Goal: Information Seeking & Learning: Learn about a topic

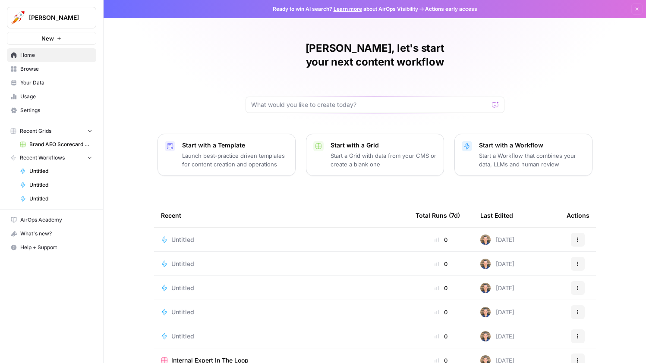
click at [76, 18] on span "Alex Testing" at bounding box center [55, 17] width 52 height 9
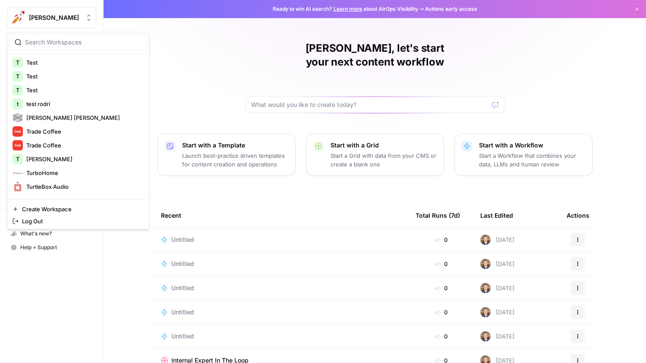
scroll to position [1661, 0]
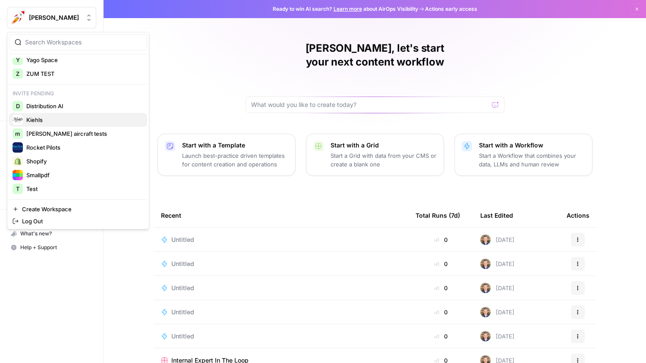
click at [59, 120] on span "Kiehls" at bounding box center [83, 120] width 114 height 9
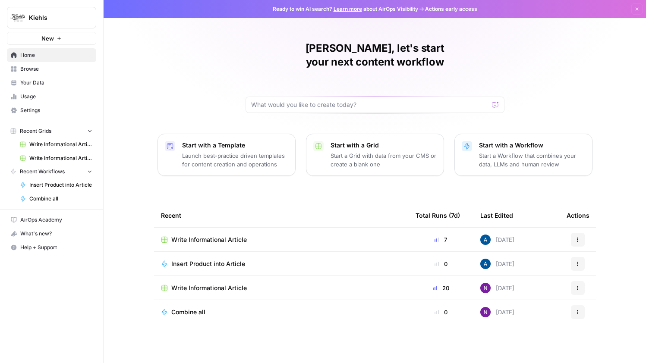
click at [40, 67] on span "Browse" at bounding box center [56, 69] width 72 height 8
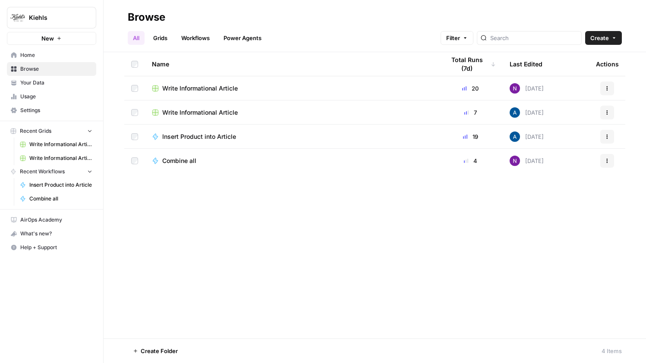
click at [35, 86] on span "Your Data" at bounding box center [56, 83] width 72 height 8
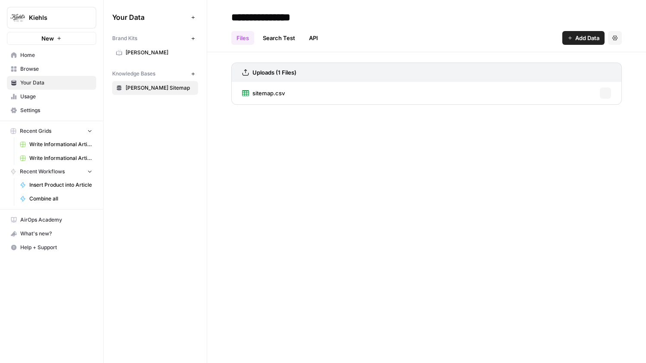
click at [46, 63] on link "Browse" at bounding box center [51, 69] width 89 height 14
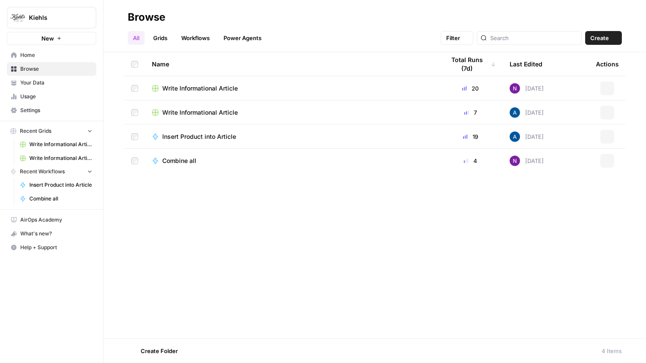
click at [49, 53] on span "Home" at bounding box center [56, 55] width 72 height 8
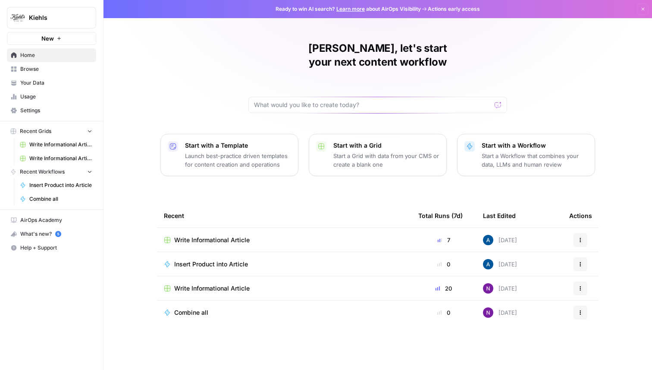
click at [49, 19] on span "Kiehls" at bounding box center [55, 17] width 52 height 9
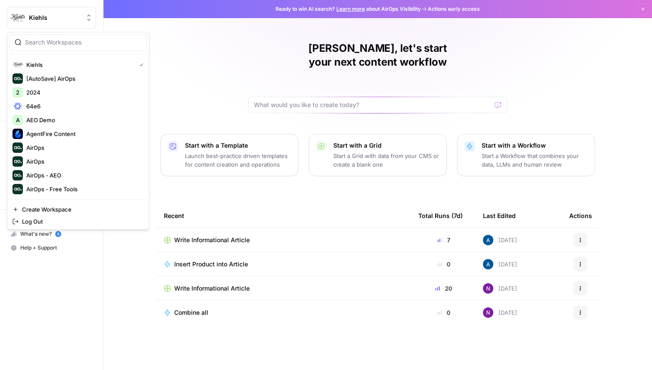
click at [49, 19] on span "Kiehls" at bounding box center [55, 17] width 52 height 9
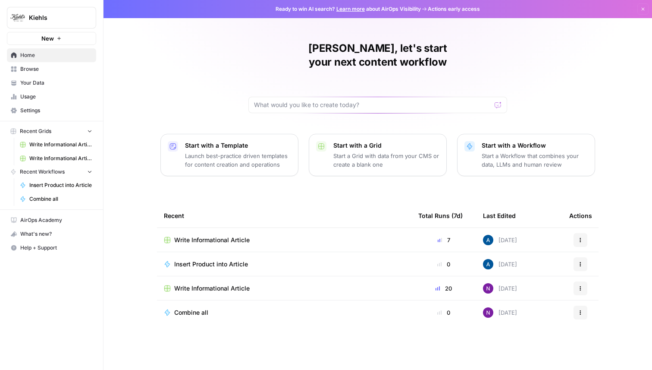
click at [75, 19] on span "Kiehls" at bounding box center [55, 17] width 52 height 9
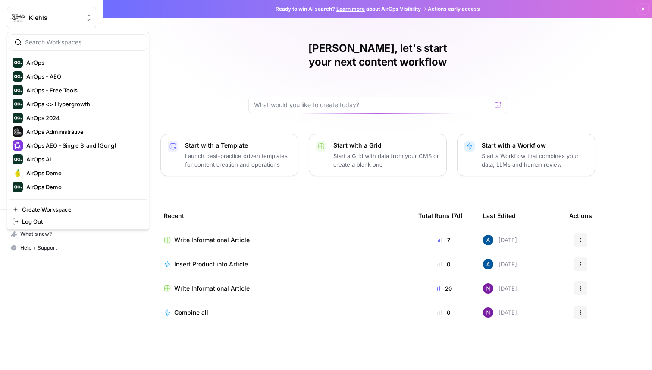
scroll to position [116, 0]
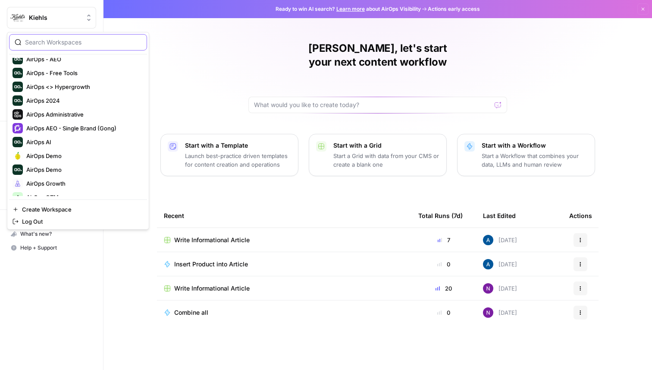
click at [75, 40] on input "search" at bounding box center [83, 42] width 116 height 9
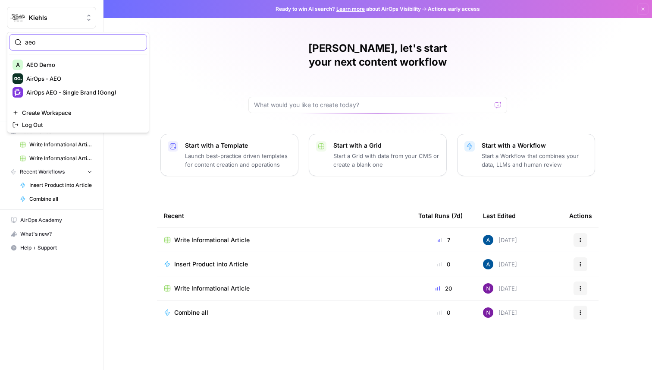
type input "aeo"
click at [75, 78] on span "AirOps - AEO" at bounding box center [83, 78] width 114 height 9
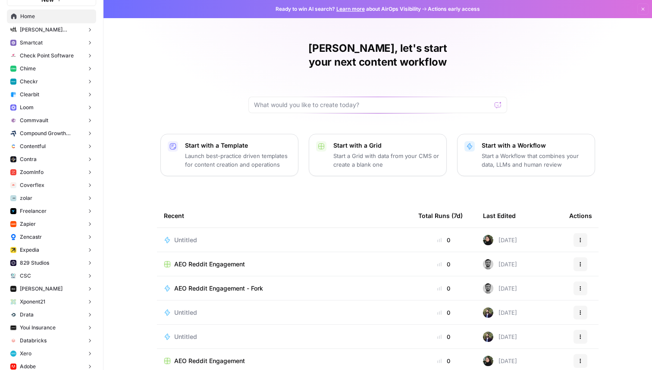
scroll to position [53, 0]
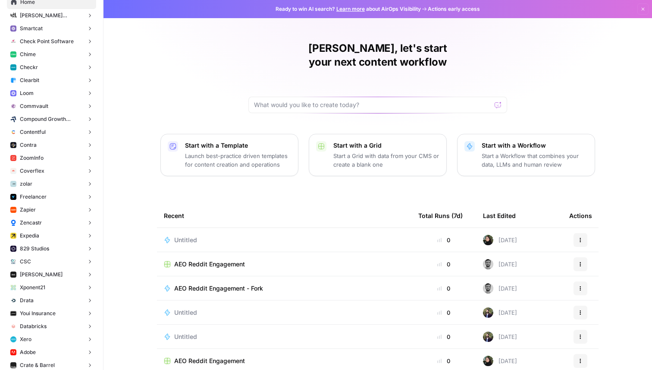
click at [37, 234] on span "Expedia" at bounding box center [29, 236] width 19 height 8
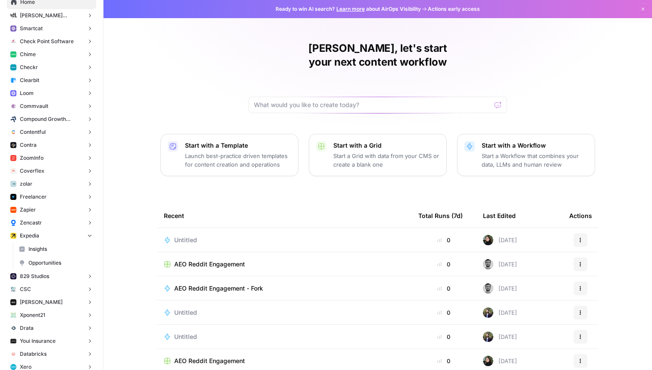
click at [36, 245] on span "Insights" at bounding box center [60, 249] width 64 height 8
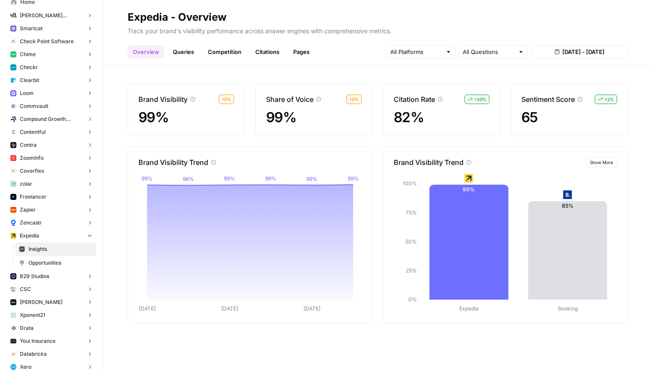
click at [188, 52] on link "Queries" at bounding box center [183, 52] width 31 height 14
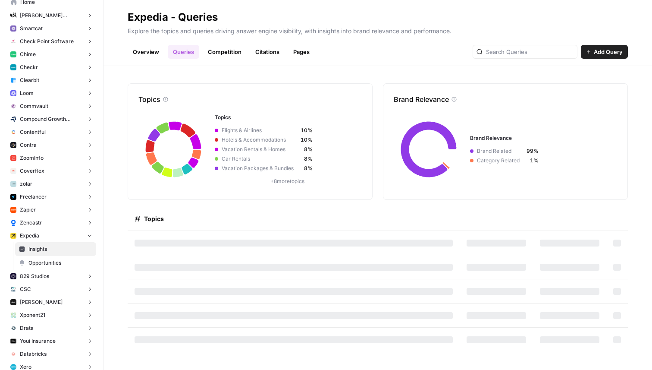
click at [111, 223] on div "Topics Topics Flights & Airlines 10% Hotels & Accommodations 10% Vacation Renta…" at bounding box center [378, 218] width 549 height 304
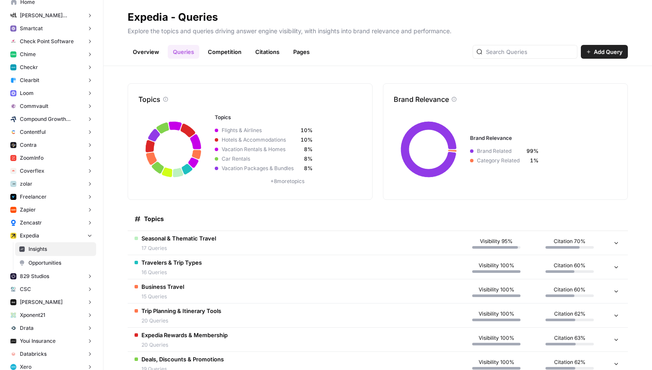
click at [148, 51] on link "Overview" at bounding box center [146, 52] width 37 height 14
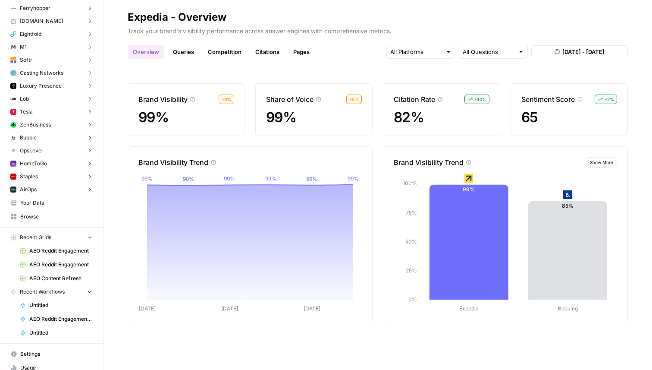
scroll to position [3072, 0]
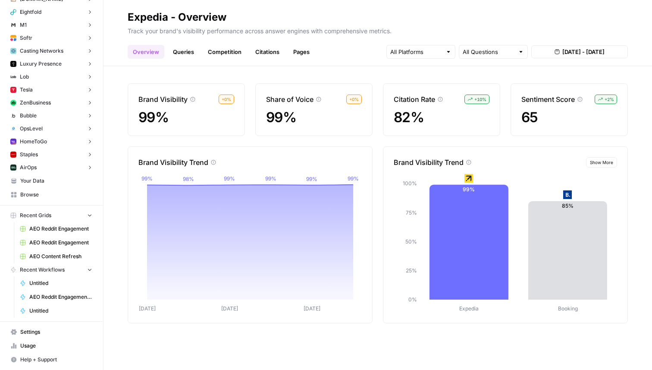
click at [42, 330] on span "Settings" at bounding box center [56, 332] width 72 height 8
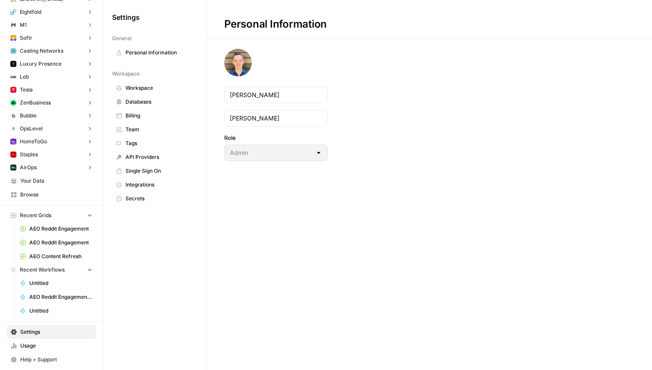
click at [135, 127] on span "Team" at bounding box center [160, 130] width 69 height 8
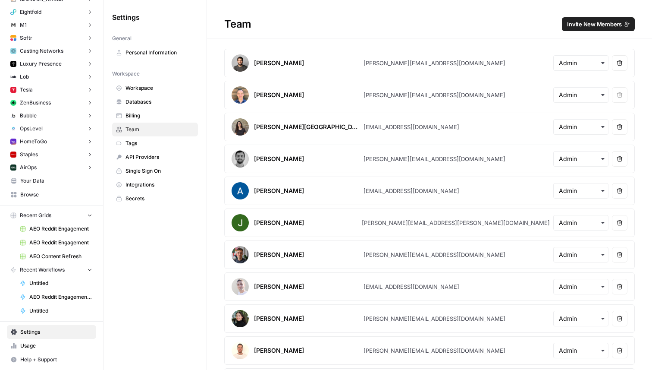
click at [581, 23] on span "Invite New Members" at bounding box center [594, 24] width 55 height 9
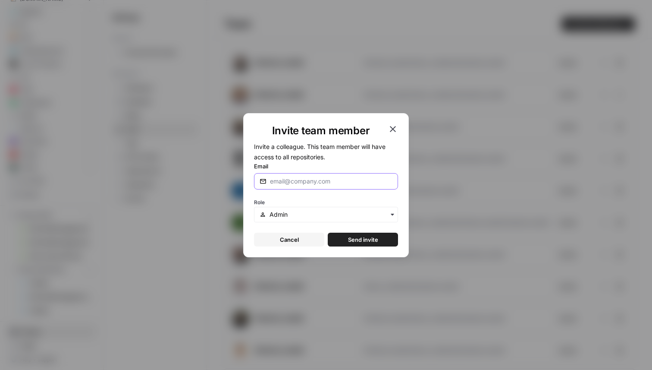
click at [284, 182] on input "Email" at bounding box center [331, 181] width 123 height 9
paste input "nicole@airops.com"
type input "nicole@airops.com"
click at [366, 241] on span "Send invite" at bounding box center [363, 239] width 30 height 9
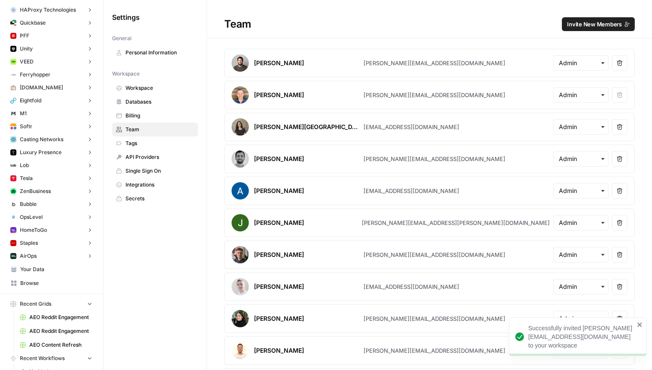
scroll to position [2942, 0]
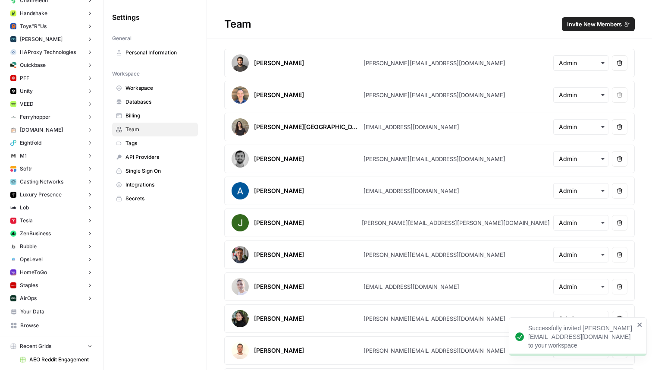
click at [108, 17] on button "button" at bounding box center [105, 17] width 9 height 9
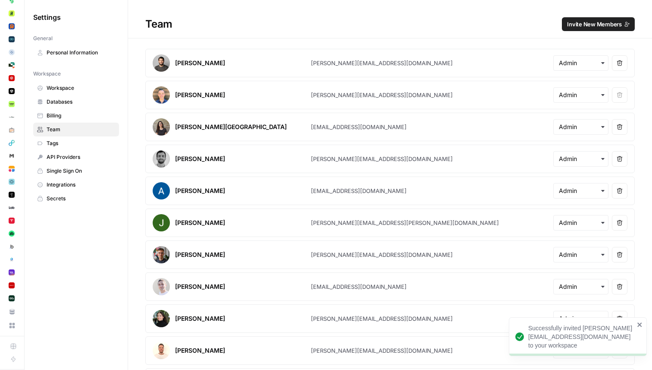
click at [25, 16] on aside "AirOps - AEO New Radyant Insights Opportunities Chewy Insights Opportunities Ar…" at bounding box center [12, 185] width 25 height 370
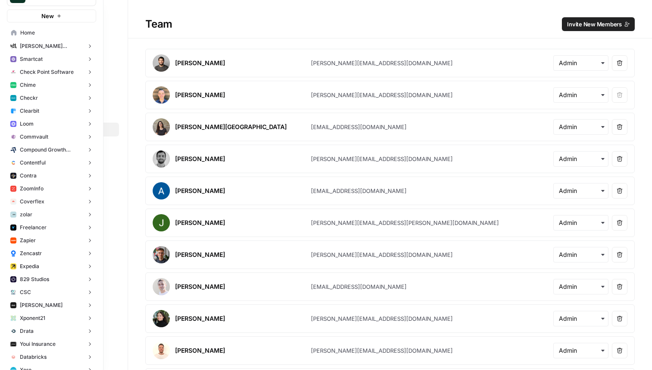
scroll to position [34, 0]
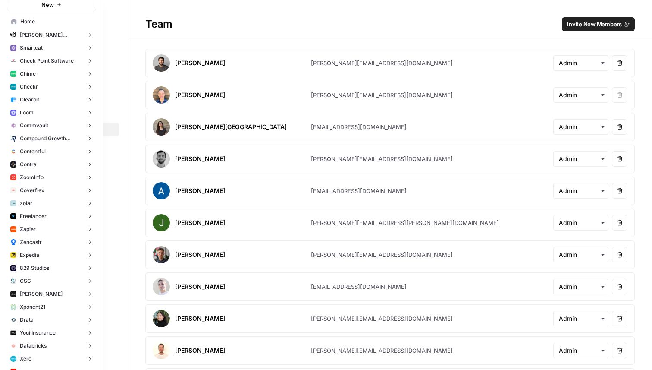
click at [34, 255] on span "Expedia" at bounding box center [29, 255] width 19 height 8
click at [32, 267] on span "Insights" at bounding box center [60, 268] width 64 height 8
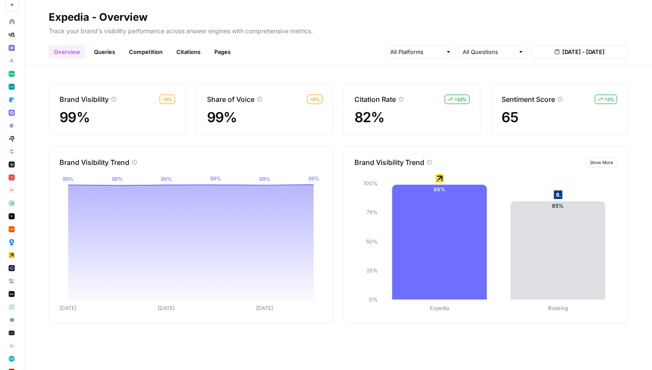
click at [110, 53] on link "Queries" at bounding box center [104, 52] width 31 height 14
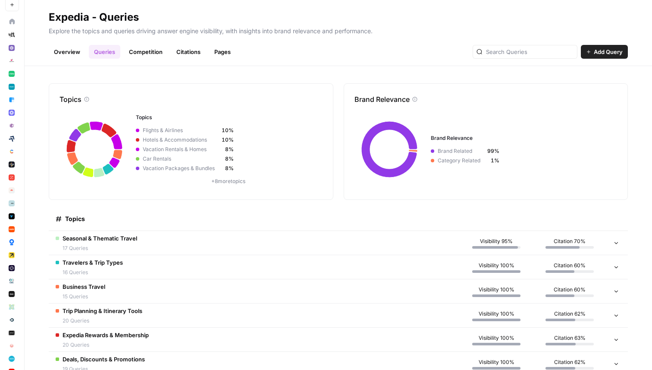
click at [138, 57] on link "Competition" at bounding box center [146, 52] width 44 height 14
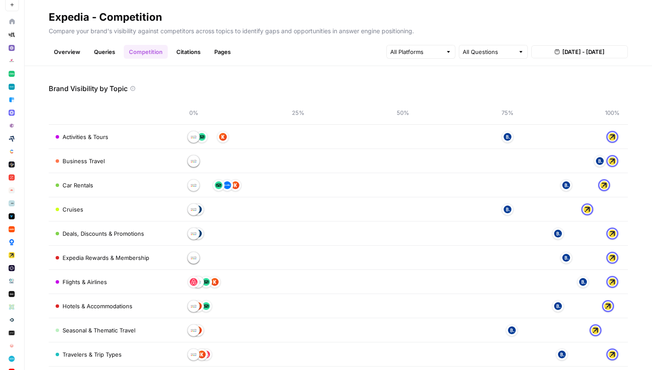
click at [107, 54] on link "Queries" at bounding box center [104, 52] width 31 height 14
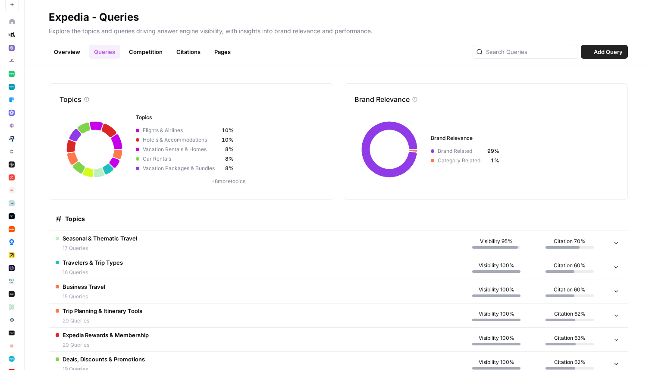
click at [75, 53] on link "Overview" at bounding box center [67, 52] width 37 height 14
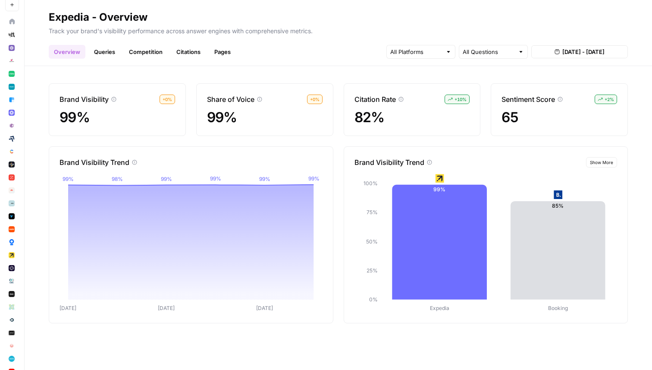
click at [346, 154] on div "Brand Visibility Trend Show More Expedia Booking 0% 25% 50% 75% 100% 99% 85% Ex…" at bounding box center [486, 234] width 285 height 177
click at [340, 73] on div "Brand Visibility + 0 % 99% Share of Voice + 0 % 99% Citation Rate + 10 % 82% Se…" at bounding box center [339, 218] width 628 height 304
click at [605, 164] on span "Show More" at bounding box center [601, 162] width 23 height 7
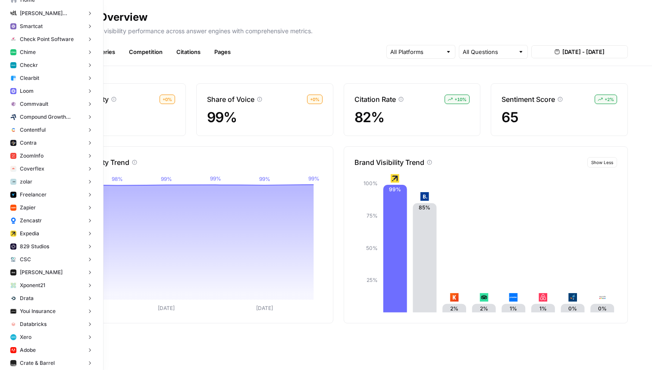
scroll to position [63, 0]
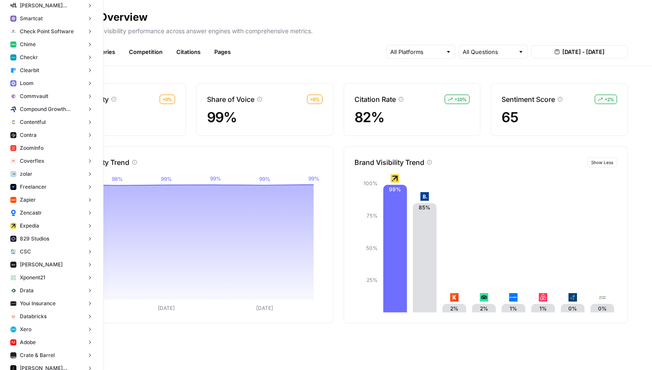
click at [31, 225] on span "Expedia" at bounding box center [29, 226] width 19 height 8
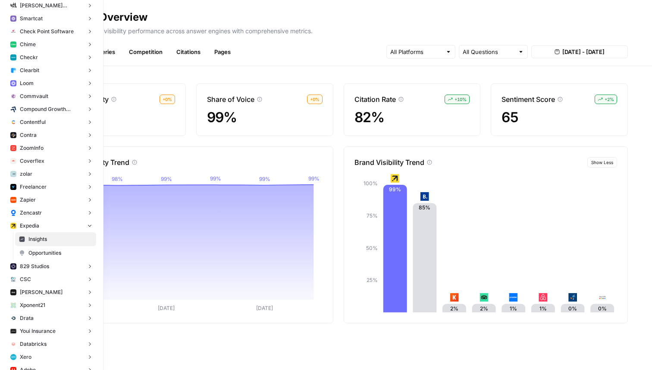
click at [39, 234] on link "Insights" at bounding box center [55, 239] width 81 height 14
click at [37, 250] on span "Opportunities" at bounding box center [60, 253] width 64 height 8
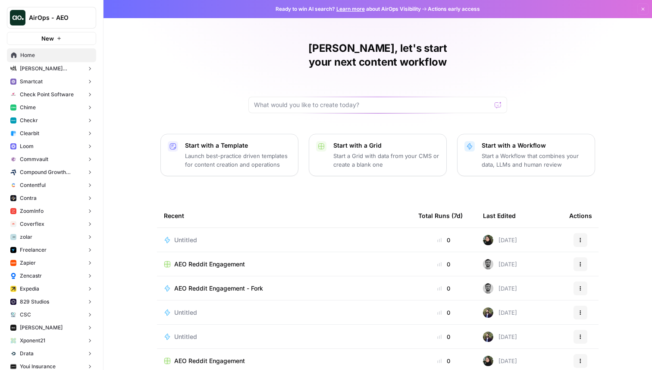
click at [61, 19] on span "AirOps - AEO" at bounding box center [55, 17] width 52 height 9
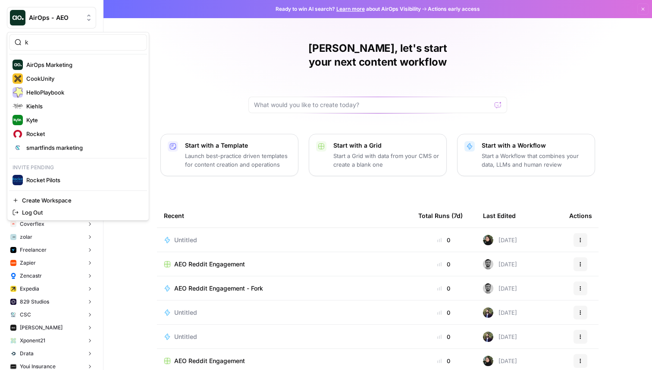
type input "k"
click button "Kiehls" at bounding box center [78, 106] width 138 height 14
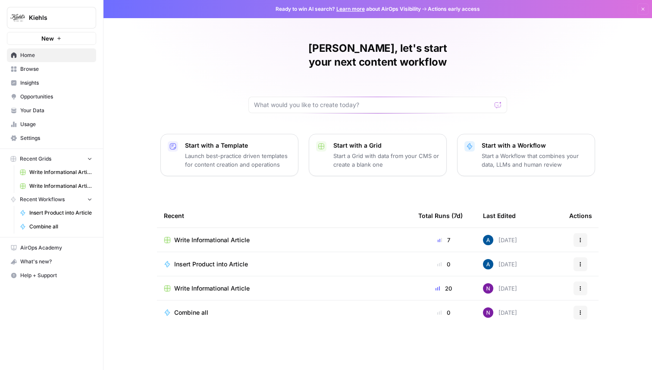
click at [47, 87] on link "Insights" at bounding box center [51, 83] width 89 height 14
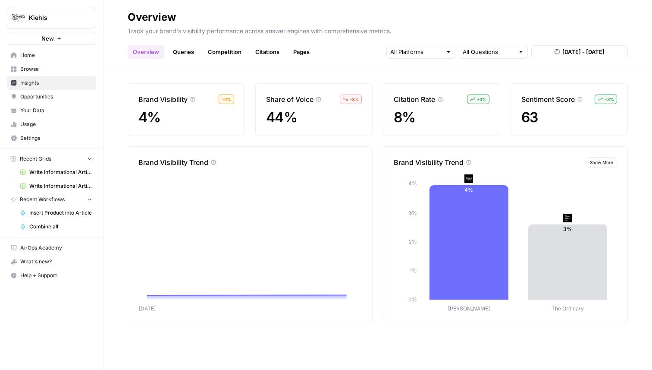
click at [44, 95] on span "Opportunities" at bounding box center [56, 97] width 72 height 8
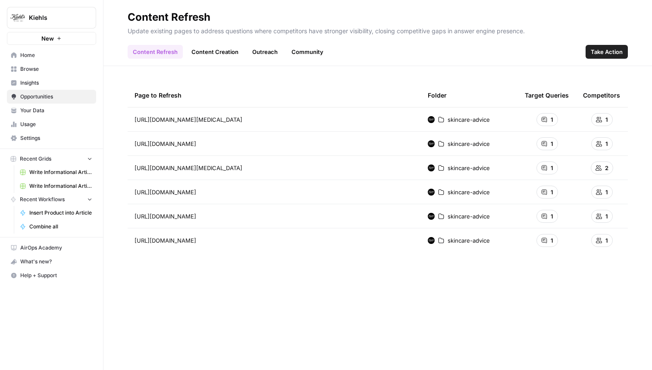
click at [50, 82] on span "Insights" at bounding box center [56, 83] width 72 height 8
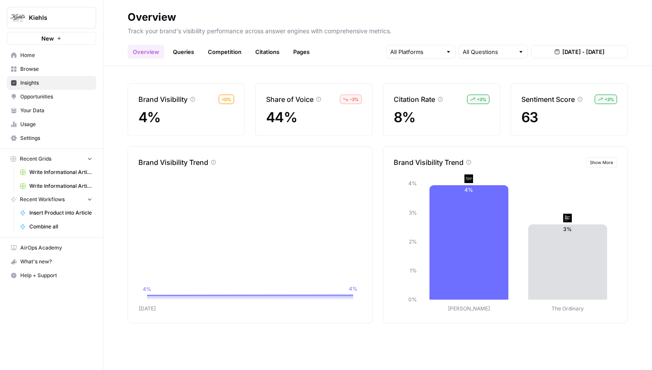
click at [184, 55] on link "Queries" at bounding box center [183, 52] width 31 height 14
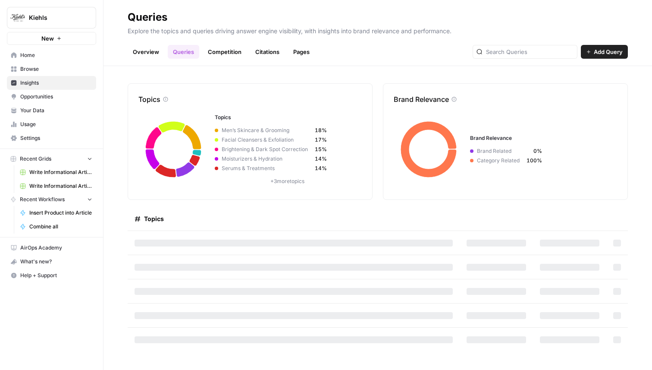
click at [62, 13] on span "Kiehls" at bounding box center [55, 17] width 52 height 9
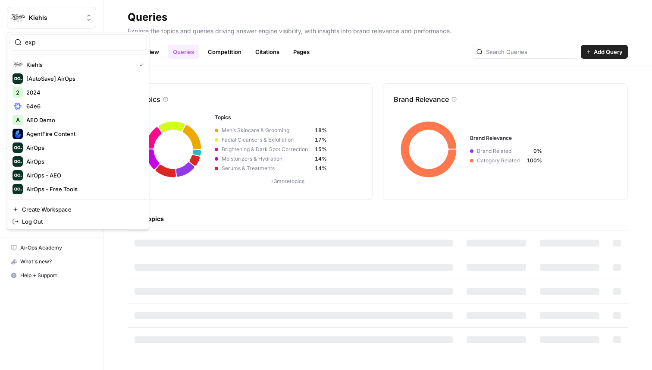
type input "expe"
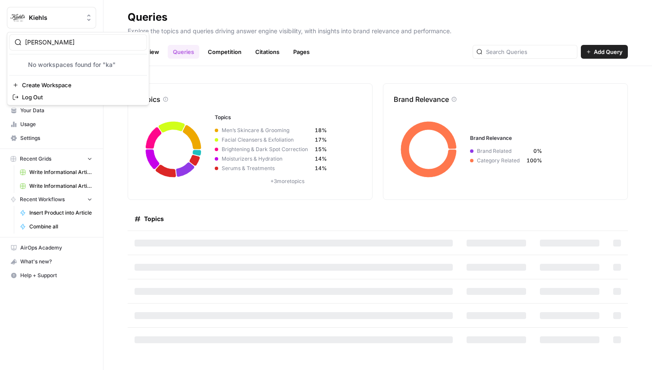
type input "kaya"
type input "ex"
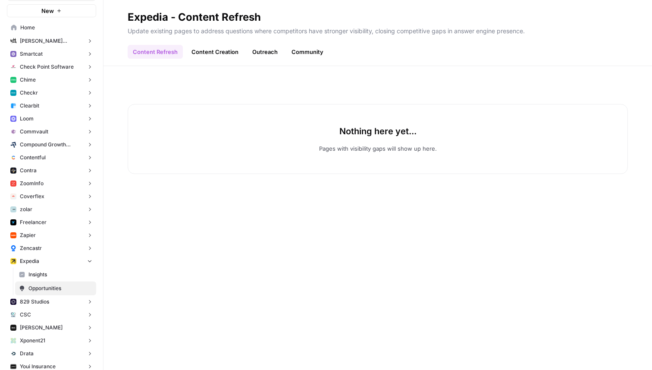
scroll to position [38, 0]
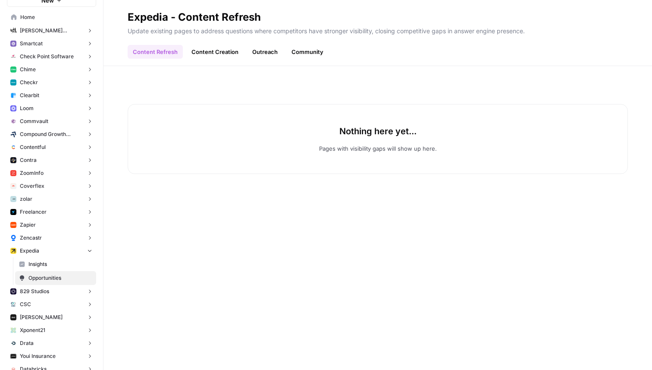
click at [39, 261] on span "Insights" at bounding box center [60, 264] width 64 height 8
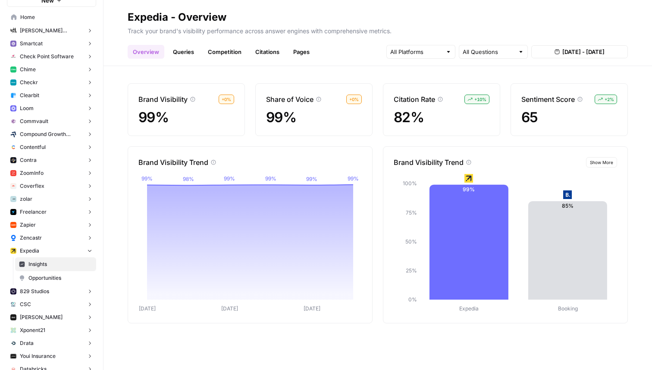
click at [187, 50] on link "Queries" at bounding box center [183, 52] width 31 height 14
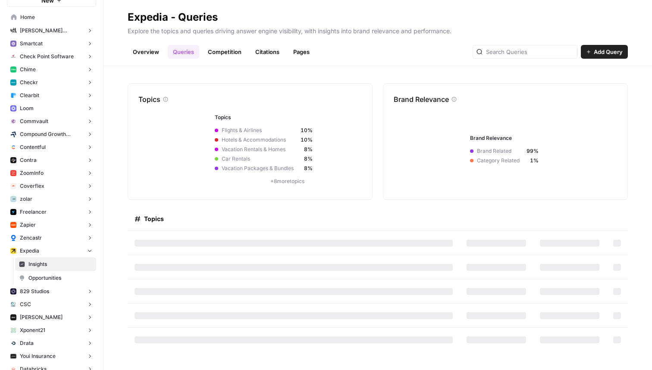
click at [223, 53] on link "Competition" at bounding box center [225, 52] width 44 height 14
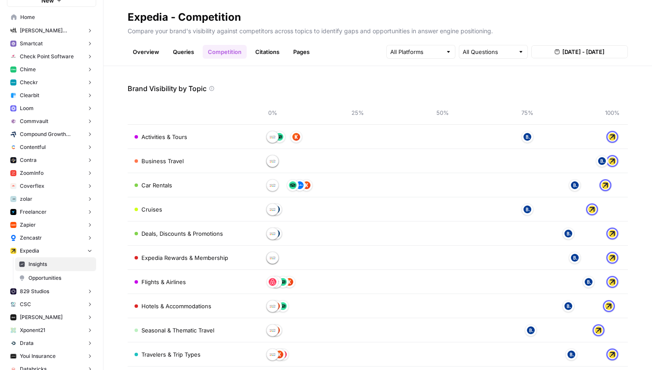
click at [261, 51] on link "Citations" at bounding box center [267, 52] width 35 height 14
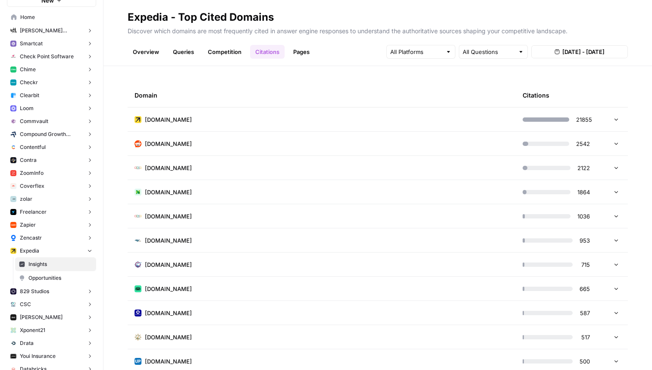
click at [277, 121] on td "expedia.com" at bounding box center [322, 119] width 388 height 24
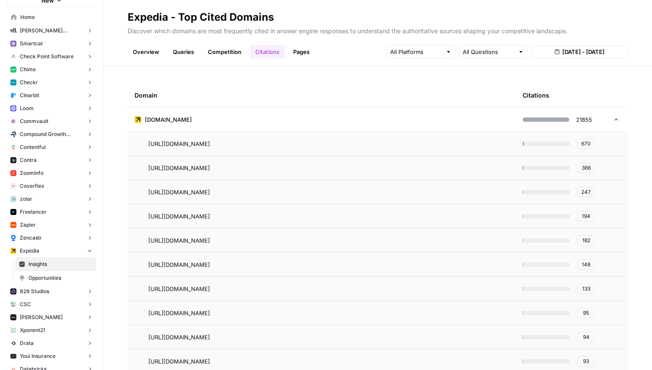
click at [275, 117] on td "expedia.com" at bounding box center [322, 119] width 388 height 24
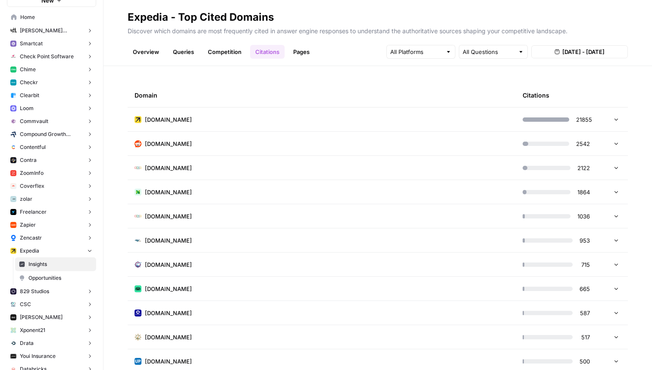
click at [188, 56] on link "Queries" at bounding box center [183, 52] width 31 height 14
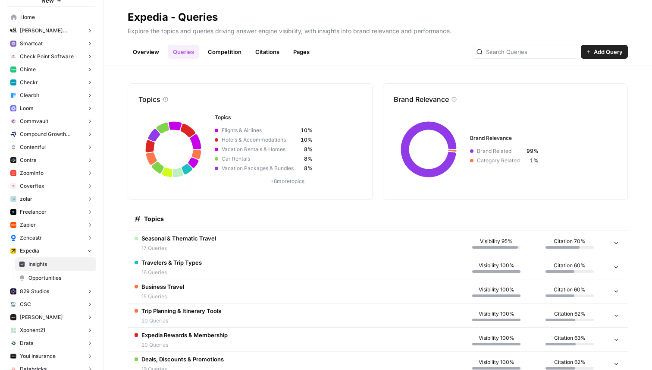
click at [139, 52] on link "Overview" at bounding box center [146, 52] width 37 height 14
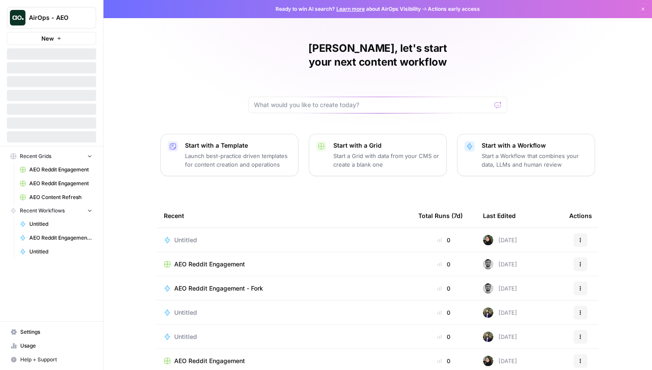
click at [64, 22] on button "AirOps - AEO" at bounding box center [51, 18] width 89 height 22
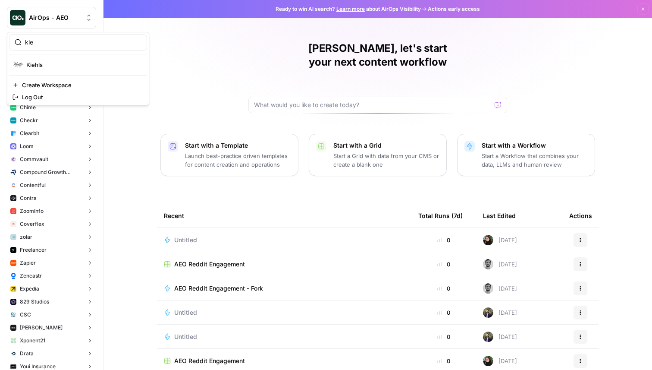
type input "kie"
click button "Kiehls" at bounding box center [78, 65] width 138 height 14
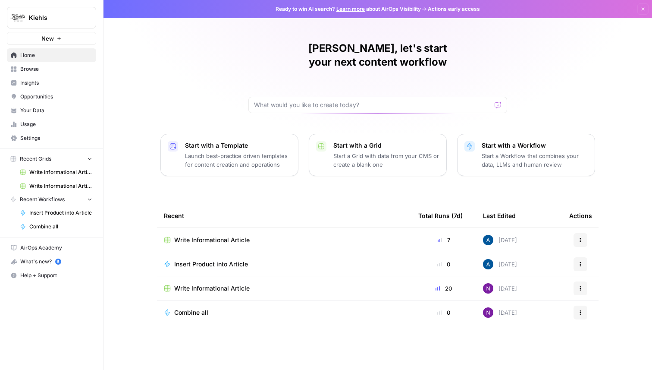
click at [53, 84] on span "Insights" at bounding box center [56, 83] width 72 height 8
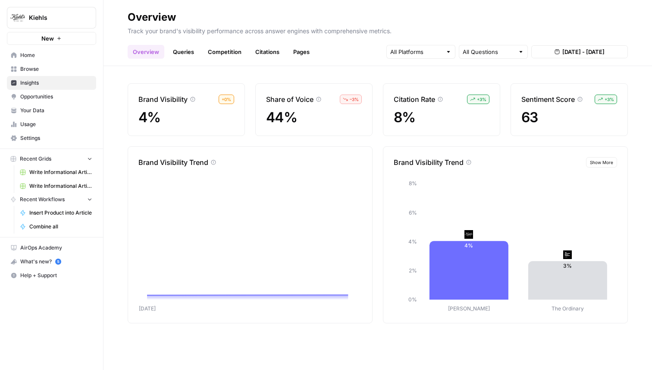
click at [181, 57] on link "Queries" at bounding box center [183, 52] width 31 height 14
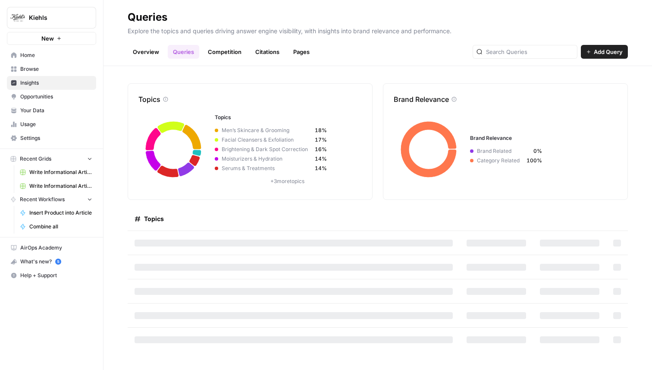
click at [230, 54] on link "Competition" at bounding box center [225, 52] width 44 height 14
click at [268, 53] on link "Citations" at bounding box center [267, 52] width 35 height 14
click at [301, 51] on link "Pages" at bounding box center [301, 52] width 27 height 14
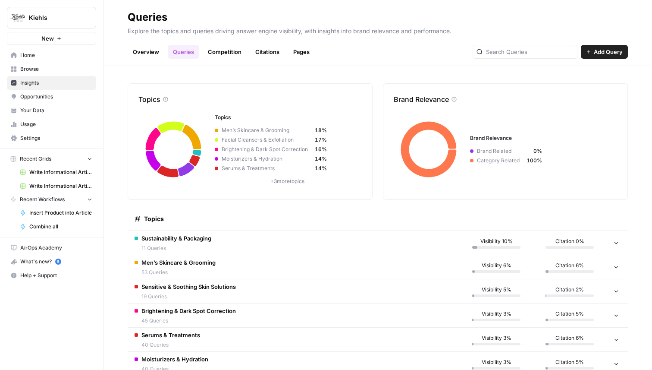
click at [417, 244] on td "Sustainability & Packaging 11 Queries" at bounding box center [294, 243] width 332 height 24
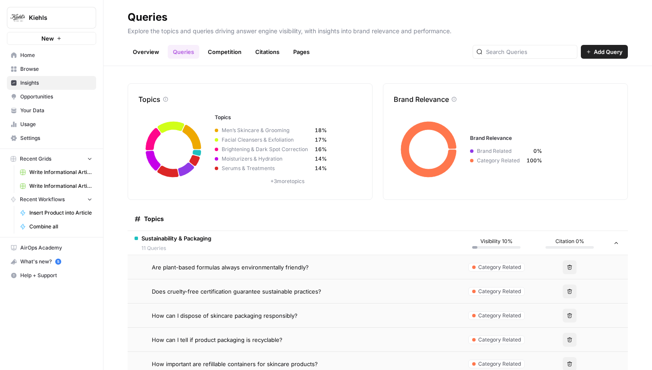
click at [398, 242] on td "Sustainability & Packaging 11 Queries" at bounding box center [294, 243] width 332 height 24
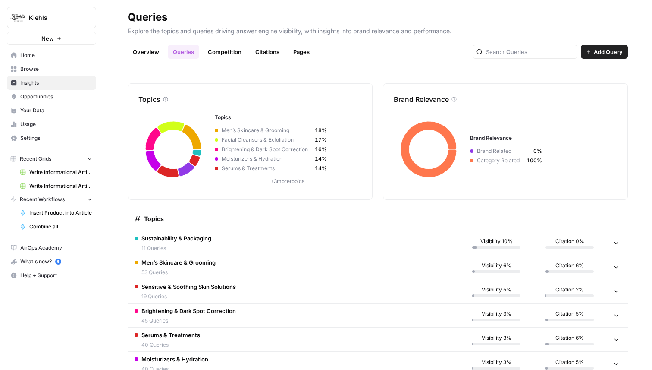
click at [371, 274] on td "Men’s Skincare & Grooming 53 Queries" at bounding box center [294, 267] width 332 height 24
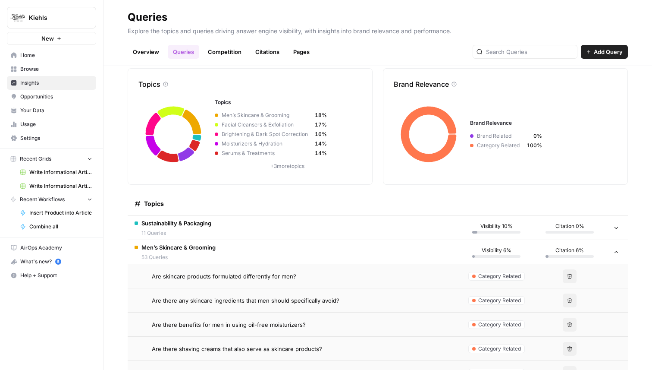
scroll to position [24, 0]
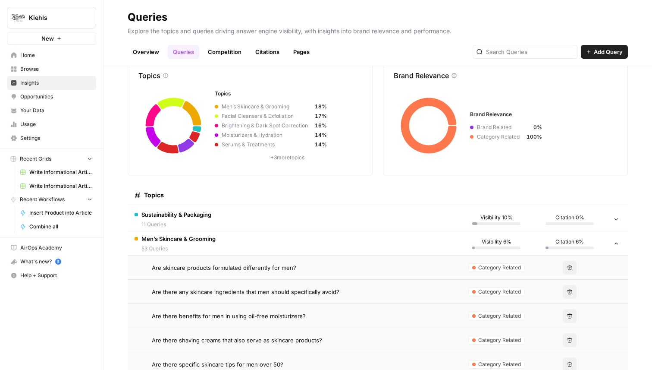
click at [408, 266] on div "Are skincare products formulated differently for men?" at bounding box center [302, 267] width 301 height 9
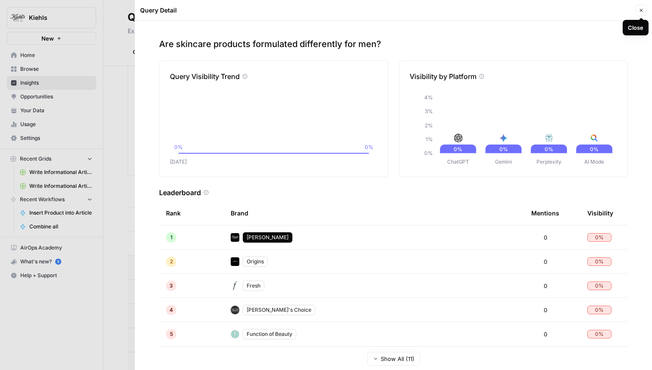
click at [643, 10] on icon "button" at bounding box center [641, 10] width 5 height 5
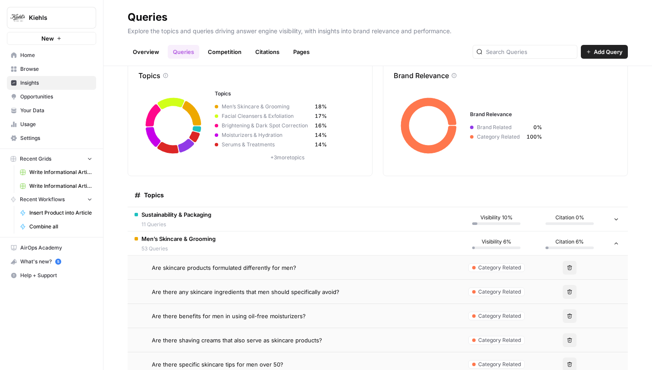
click at [228, 54] on link "Competition" at bounding box center [225, 52] width 44 height 14
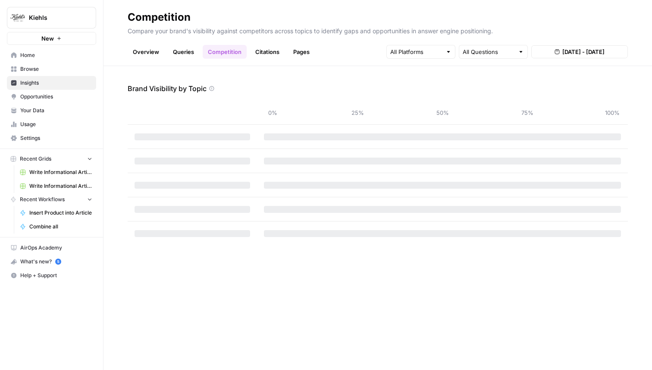
click at [180, 51] on link "Queries" at bounding box center [183, 52] width 31 height 14
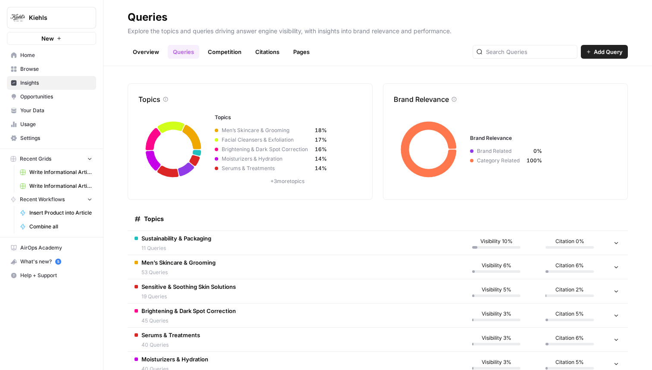
click at [147, 57] on link "Overview" at bounding box center [146, 52] width 37 height 14
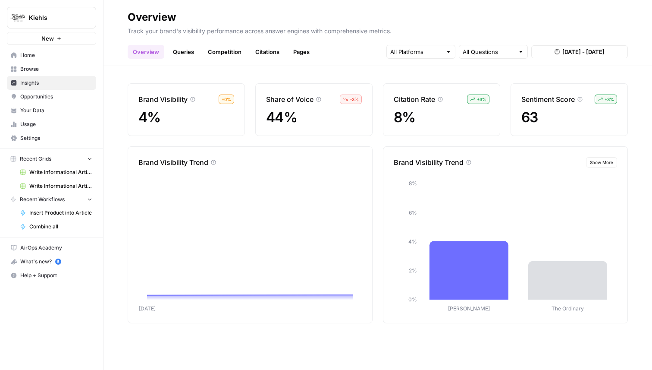
click at [194, 55] on link "Queries" at bounding box center [183, 52] width 31 height 14
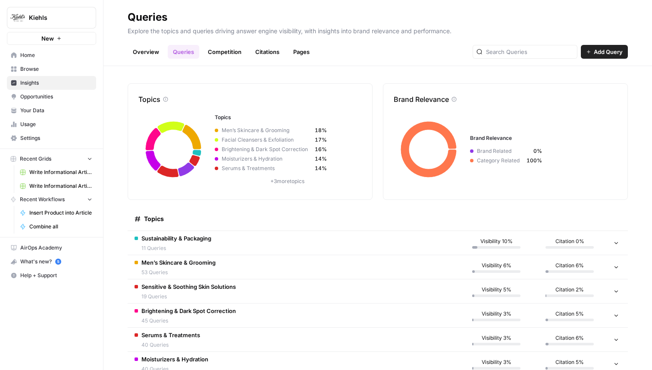
click at [304, 241] on td "Sustainability & Packaging 11 Queries" at bounding box center [294, 243] width 332 height 24
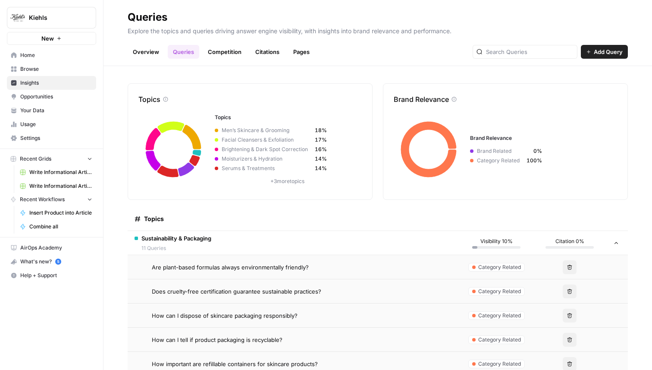
click at [366, 274] on td "Are plant-based formulas always environmentally friendly?" at bounding box center [294, 267] width 332 height 24
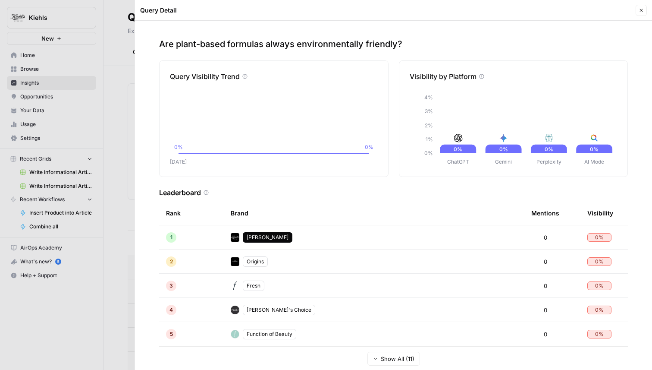
click at [637, 10] on button "Close" at bounding box center [641, 10] width 11 height 11
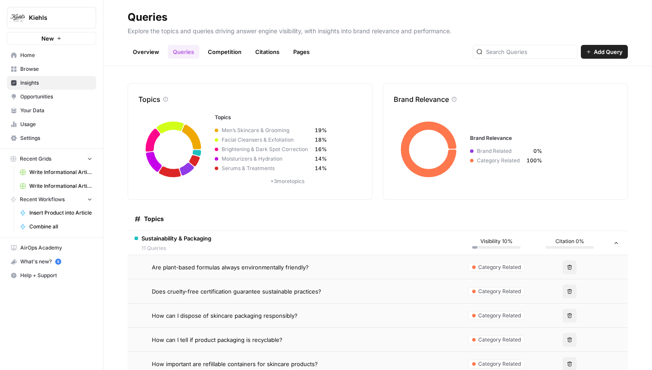
click at [144, 48] on link "Overview" at bounding box center [146, 52] width 37 height 14
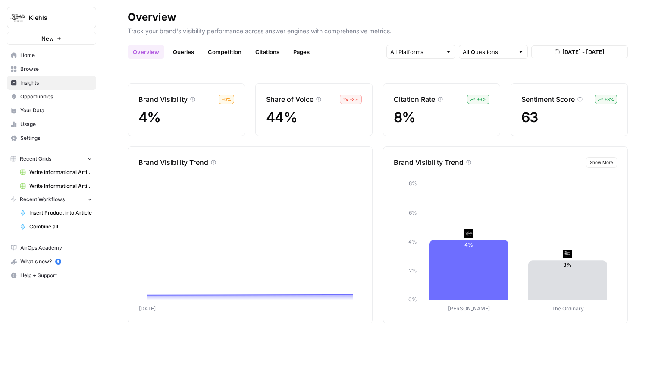
click at [44, 57] on span "Home" at bounding box center [56, 55] width 72 height 8
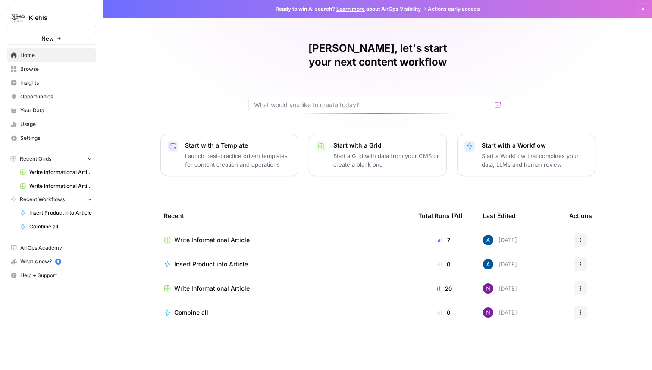
click at [38, 85] on span "Insights" at bounding box center [56, 83] width 72 height 8
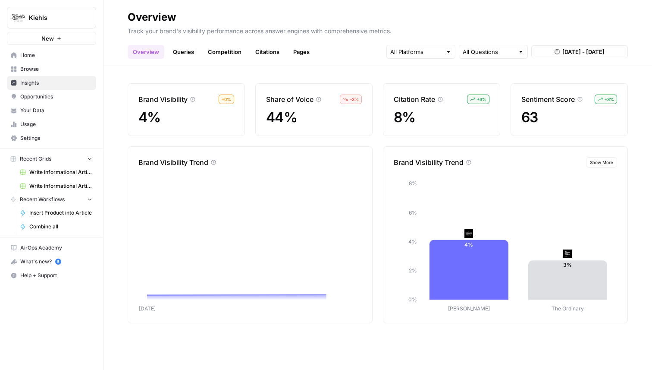
click at [40, 60] on link "Home" at bounding box center [51, 55] width 89 height 14
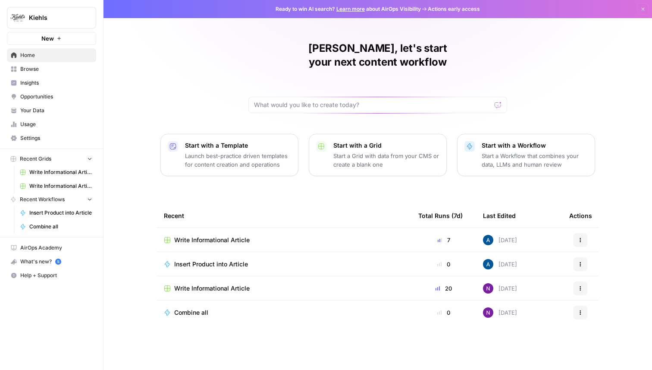
click at [35, 81] on span "Insights" at bounding box center [56, 83] width 72 height 8
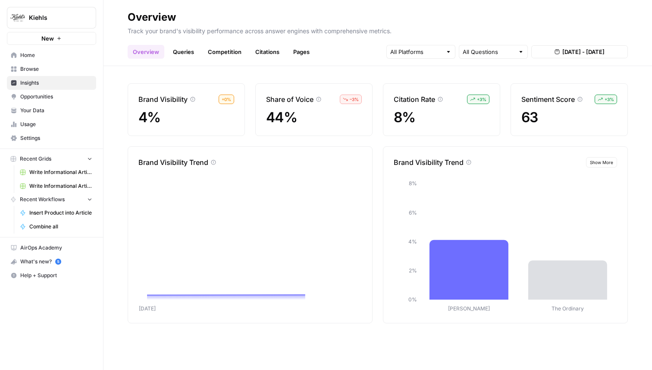
click at [34, 57] on span "Home" at bounding box center [56, 55] width 72 height 8
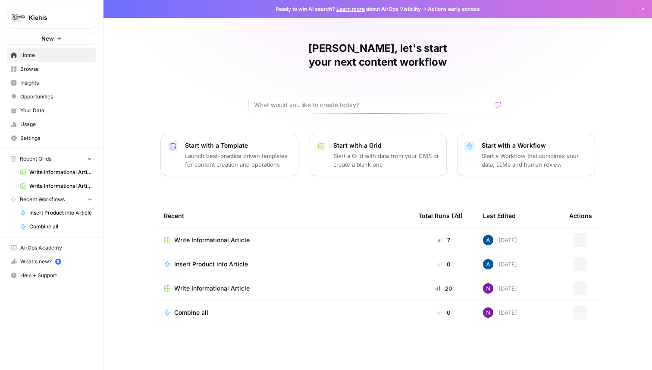
click at [33, 72] on span "Browse" at bounding box center [56, 69] width 72 height 8
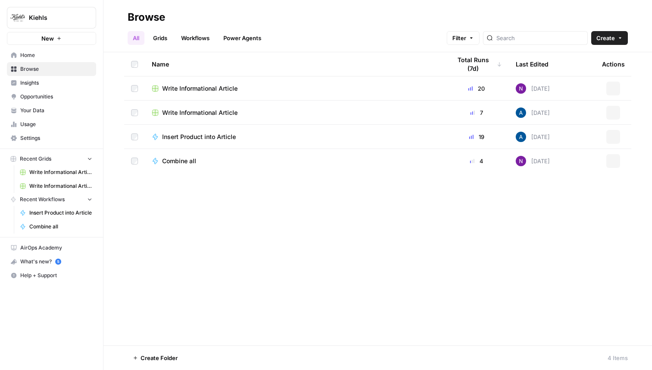
click at [33, 80] on span "Insights" at bounding box center [56, 83] width 72 height 8
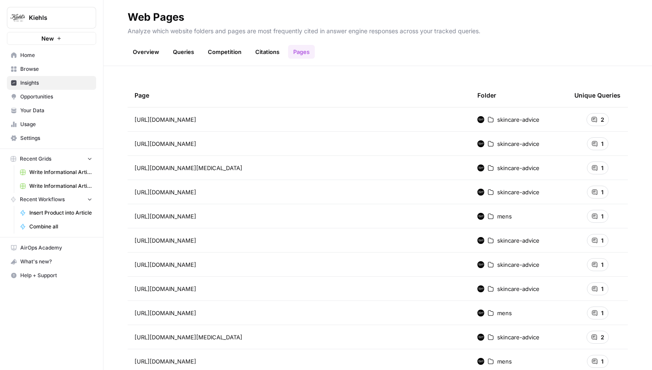
click at [139, 51] on link "Overview" at bounding box center [146, 52] width 37 height 14
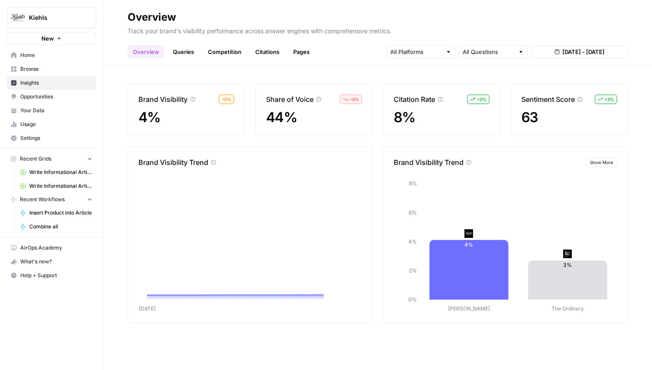
click at [305, 53] on link "Pages" at bounding box center [301, 52] width 27 height 14
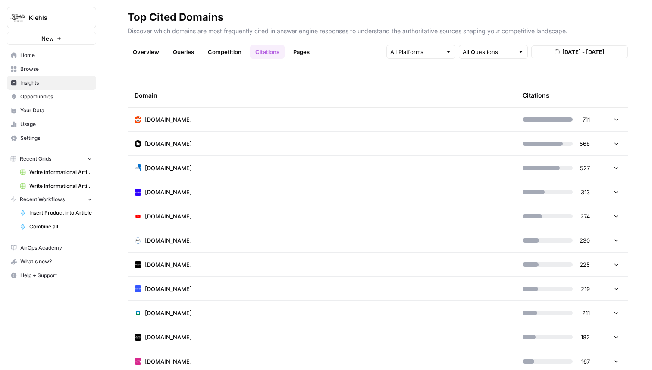
click at [257, 124] on td "[DOMAIN_NAME]" at bounding box center [322, 119] width 388 height 24
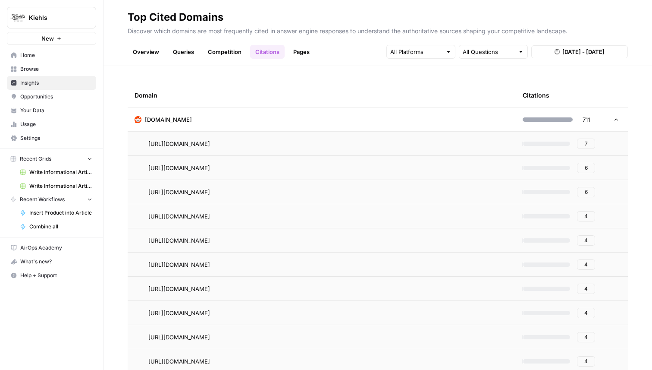
click at [387, 23] on h2 "Top Cited Domains" at bounding box center [378, 17] width 500 height 14
click at [296, 53] on link "Pages" at bounding box center [301, 52] width 27 height 14
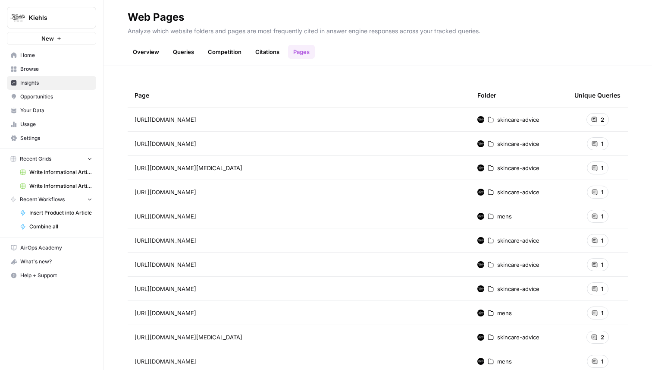
click at [260, 50] on link "Citations" at bounding box center [267, 52] width 35 height 14
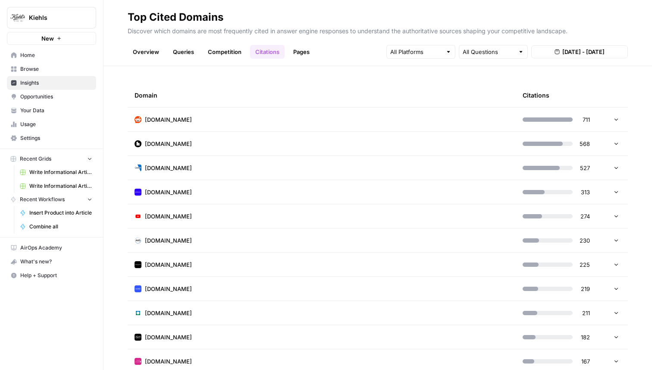
click at [169, 119] on span "[DOMAIN_NAME]" at bounding box center [168, 119] width 47 height 9
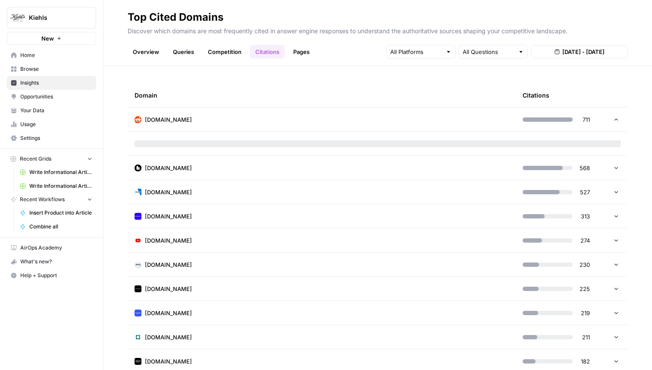
click at [173, 118] on span "[DOMAIN_NAME]" at bounding box center [168, 119] width 47 height 9
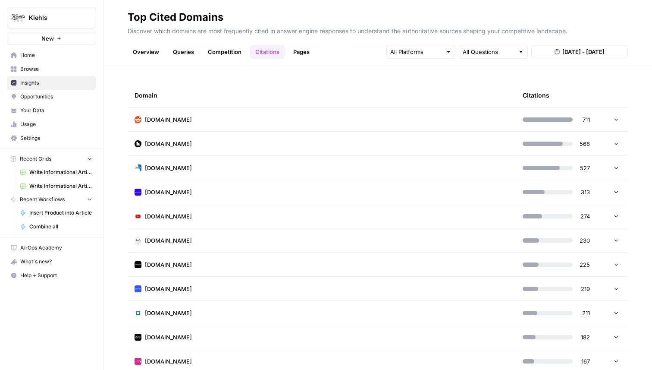
click at [179, 158] on td "[DOMAIN_NAME]" at bounding box center [322, 168] width 388 height 24
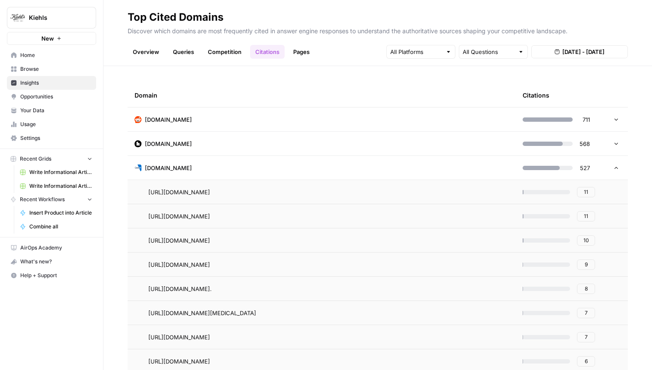
click at [179, 158] on td "[DOMAIN_NAME]" at bounding box center [322, 168] width 388 height 24
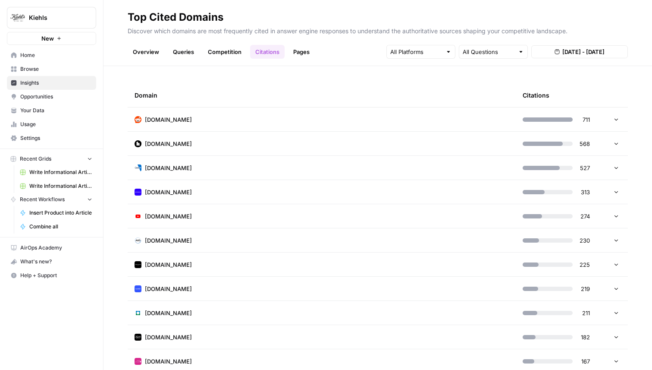
click at [192, 122] on td "[DOMAIN_NAME]" at bounding box center [322, 119] width 388 height 24
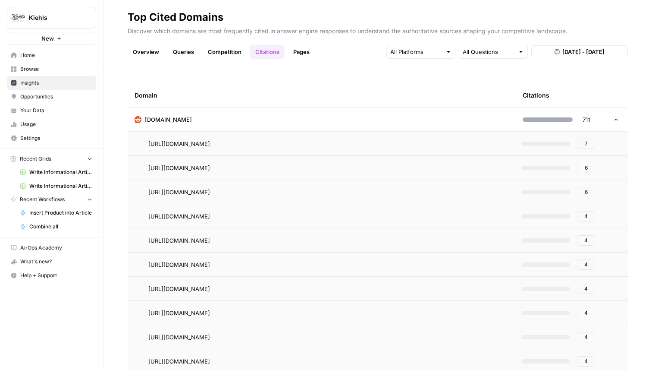
click at [192, 122] on td "[DOMAIN_NAME]" at bounding box center [322, 119] width 388 height 24
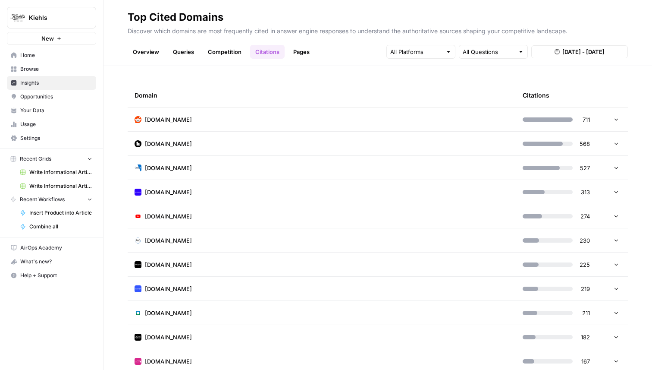
click at [212, 122] on td "[DOMAIN_NAME]" at bounding box center [322, 119] width 388 height 24
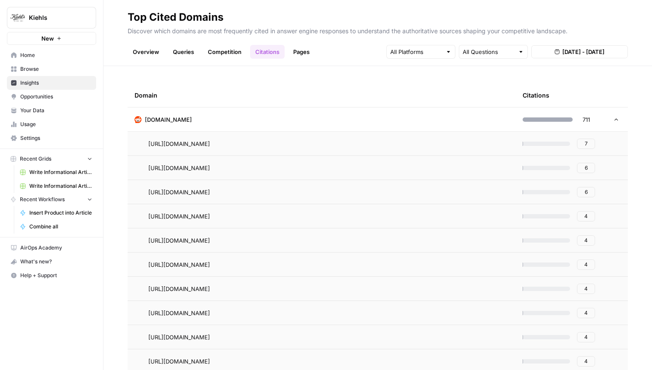
click at [215, 118] on td "[DOMAIN_NAME]" at bounding box center [322, 119] width 388 height 24
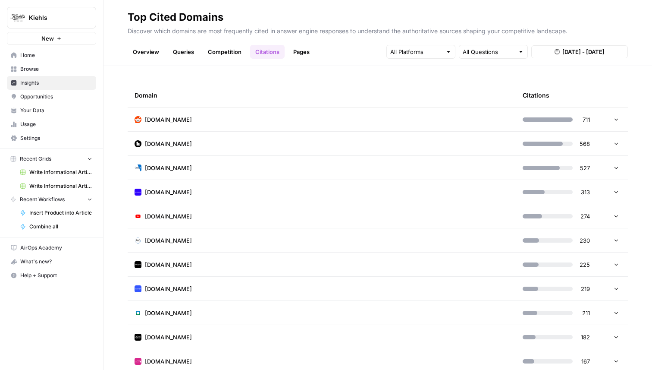
click at [208, 141] on td "[DOMAIN_NAME]" at bounding box center [322, 144] width 388 height 24
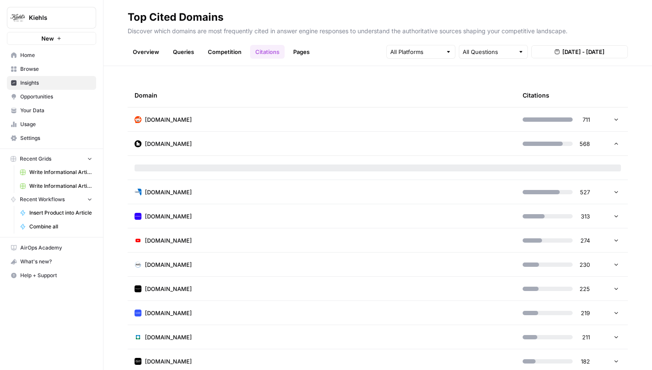
click at [197, 198] on td "[DOMAIN_NAME]" at bounding box center [322, 192] width 388 height 24
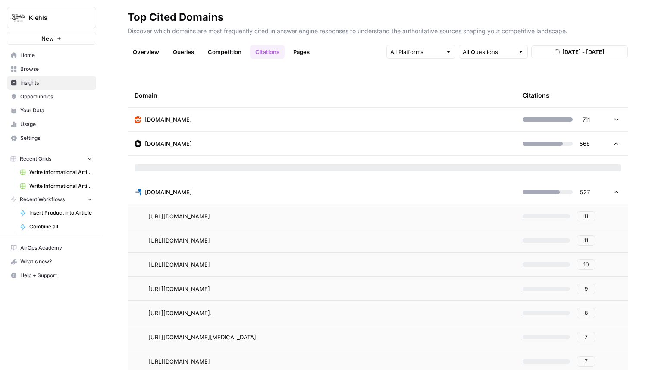
click at [225, 118] on td "[DOMAIN_NAME]" at bounding box center [322, 119] width 388 height 24
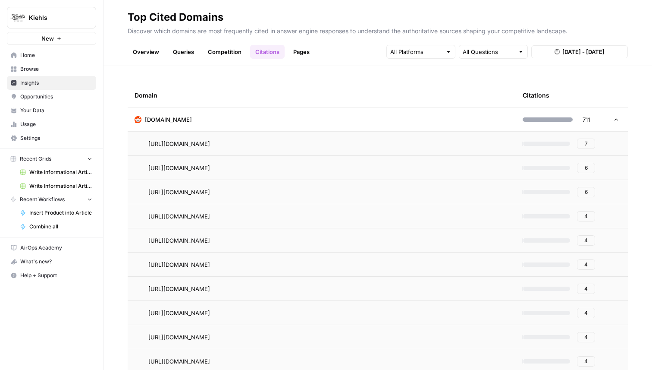
click at [225, 55] on link "Competition" at bounding box center [225, 52] width 44 height 14
